Goal: Information Seeking & Learning: Learn about a topic

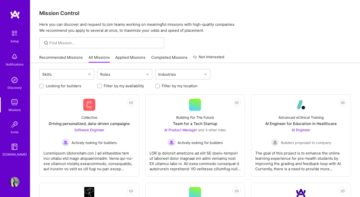
click at [76, 84] on label "Looking for builders" at bounding box center [64, 85] width 36 height 5
click at [44, 85] on input "Looking for builders" at bounding box center [42, 87] width 4 height 4
checkbox input "true"
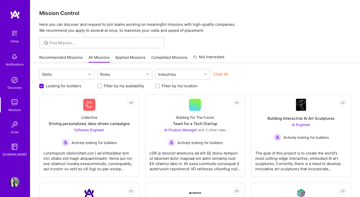
click at [125, 82] on div "Looking for builders Filter by my availability Filter by my location" at bounding box center [195, 85] width 312 height 8
click at [128, 76] on div "Roles" at bounding box center [121, 74] width 47 height 10
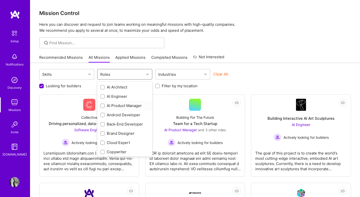
click at [131, 107] on div "AI Product Manager" at bounding box center [124, 105] width 49 height 5
checkbox input "true"
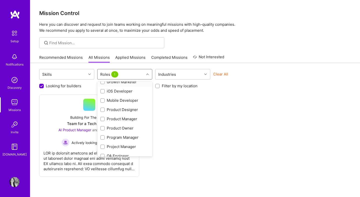
scroll to position [142, 0]
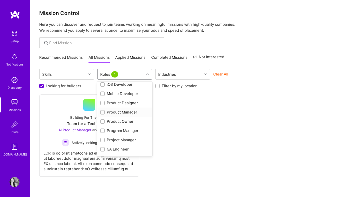
click at [131, 113] on div "Product Manager" at bounding box center [124, 112] width 49 height 5
checkbox input "true"
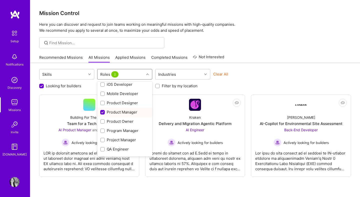
click at [131, 122] on div "Product Owner" at bounding box center [124, 121] width 49 height 5
checkbox input "true"
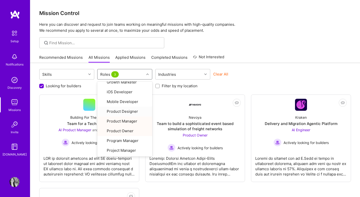
click at [287, 78] on div "Skills option Product Owner, selected. option Product Designer focused, 18 of 2…" at bounding box center [195, 75] width 312 height 12
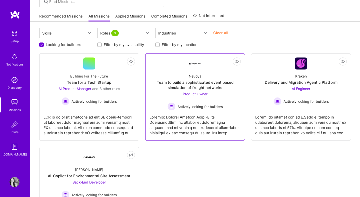
scroll to position [41, 0]
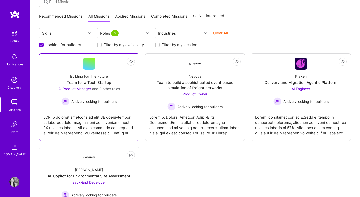
click at [111, 116] on div at bounding box center [90, 123] width 92 height 25
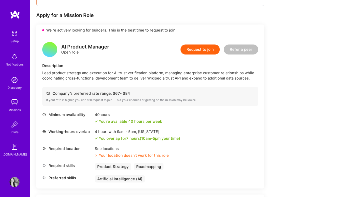
scroll to position [132, 0]
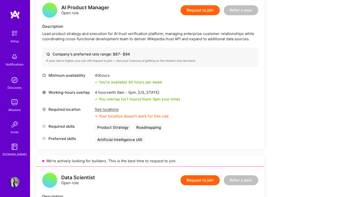
click at [104, 108] on div "See locations" at bounding box center [132, 109] width 74 height 5
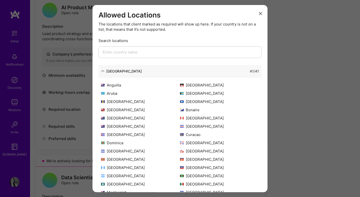
click at [200, 70] on div "41 / 41" at bounding box center [200, 70] width 117 height 5
click at [106, 65] on div "[GEOGRAPHIC_DATA] 41 / 41" at bounding box center [180, 71] width 163 height 13
click at [103, 71] on icon "modal" at bounding box center [103, 71] width 4 height 4
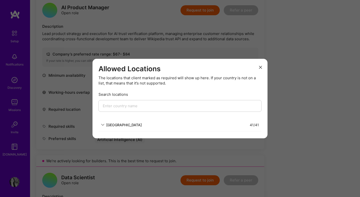
click at [106, 125] on div "[GEOGRAPHIC_DATA]" at bounding box center [121, 124] width 41 height 5
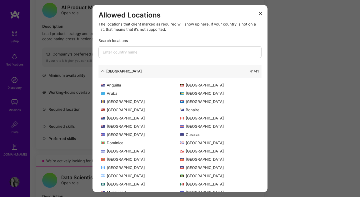
scroll to position [48, 0]
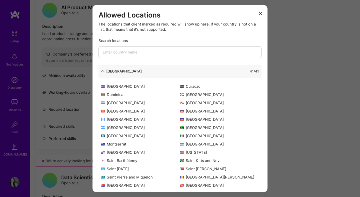
click at [260, 11] on button "modal" at bounding box center [261, 13] width 6 height 8
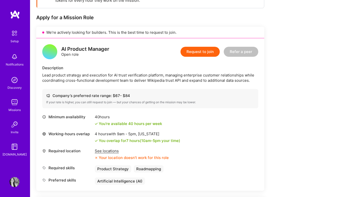
scroll to position [82, 0]
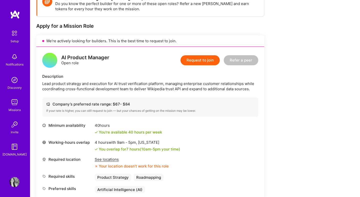
click at [206, 86] on div "Lead product strategy and execution for AI trust verification platform, managin…" at bounding box center [150, 86] width 216 height 11
